Goal: Task Accomplishment & Management: Manage account settings

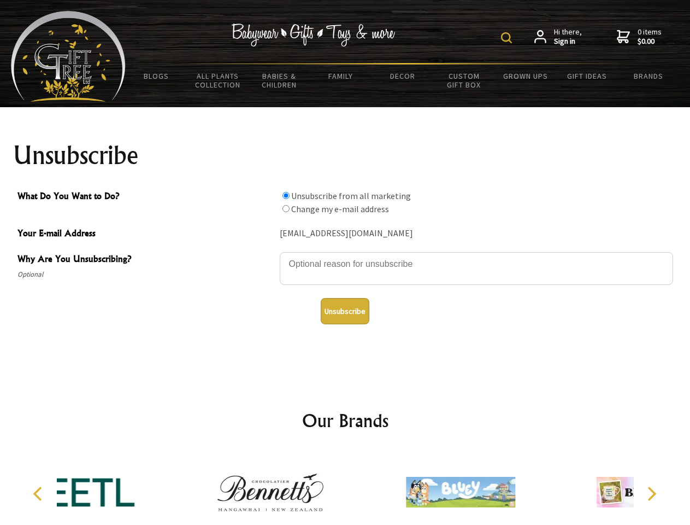
click at [508, 38] on img at bounding box center [506, 37] width 11 height 11
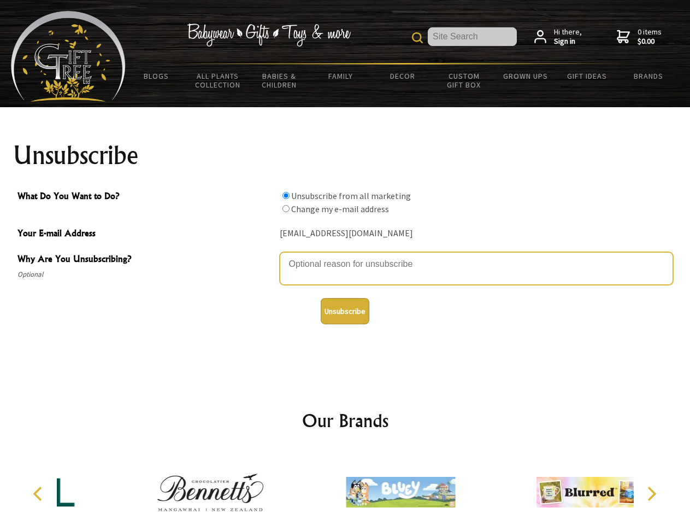
click at [345, 256] on textarea "Why Are You Unsubscribing?" at bounding box center [476, 268] width 393 height 33
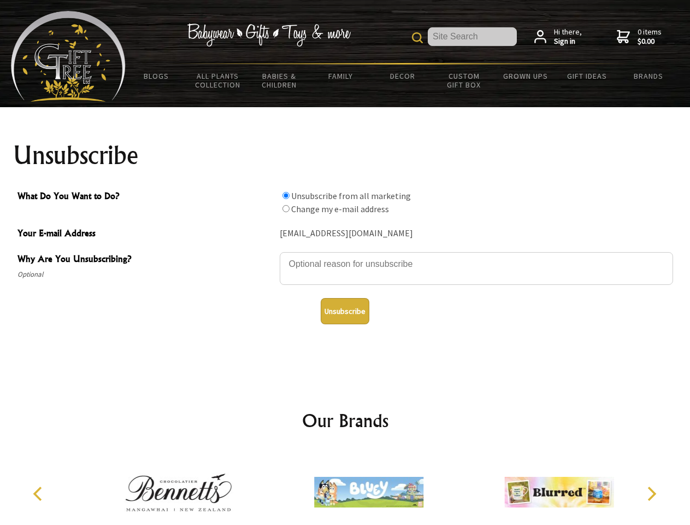
click at [286, 195] on input "What Do You Want to Do?" at bounding box center [286, 195] width 7 height 7
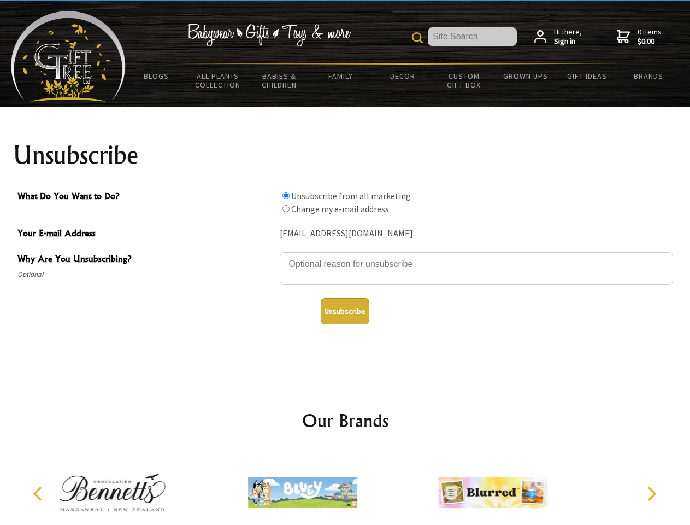
click at [286, 208] on input "What Do You Want to Do?" at bounding box center [286, 208] width 7 height 7
radio input "true"
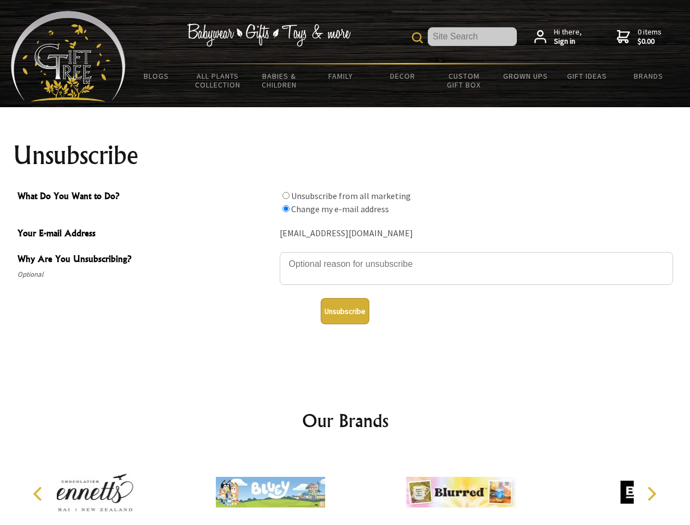
click at [345, 311] on button "Unsubscribe" at bounding box center [345, 311] width 49 height 26
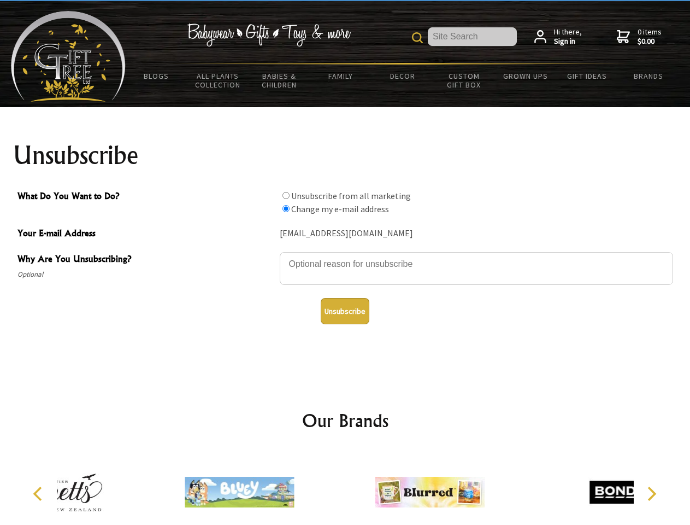
click at [345, 487] on div at bounding box center [429, 493] width 190 height 85
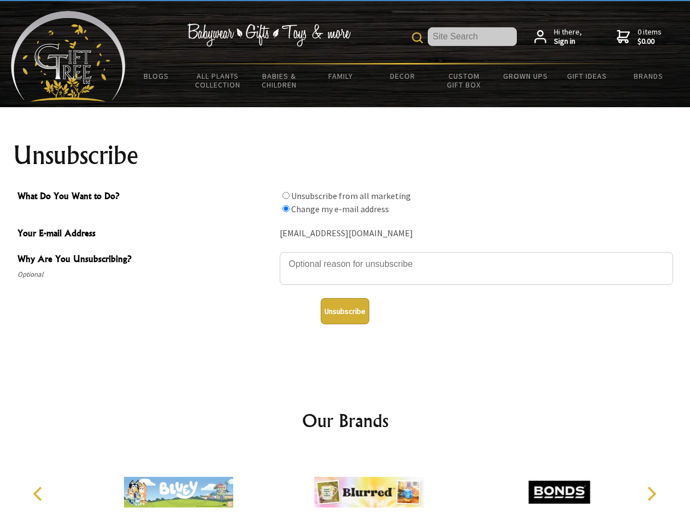
click at [39, 493] on icon "Previous" at bounding box center [39, 493] width 14 height 14
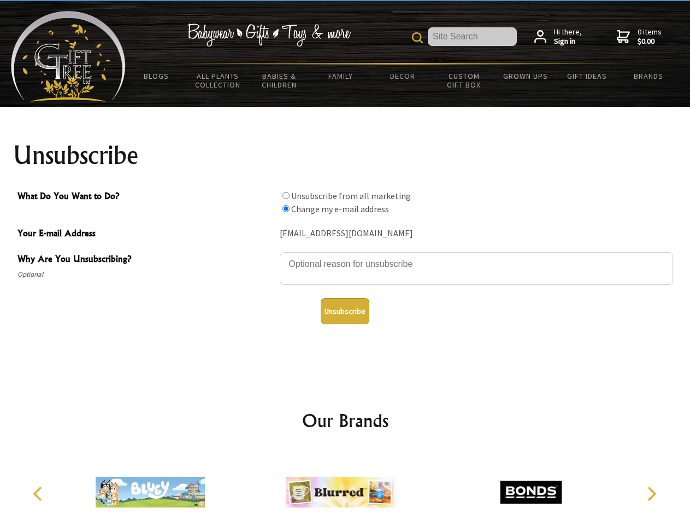
click at [651, 493] on icon "Next" at bounding box center [651, 493] width 14 height 14
